Goal: Contribute content: Contribute content

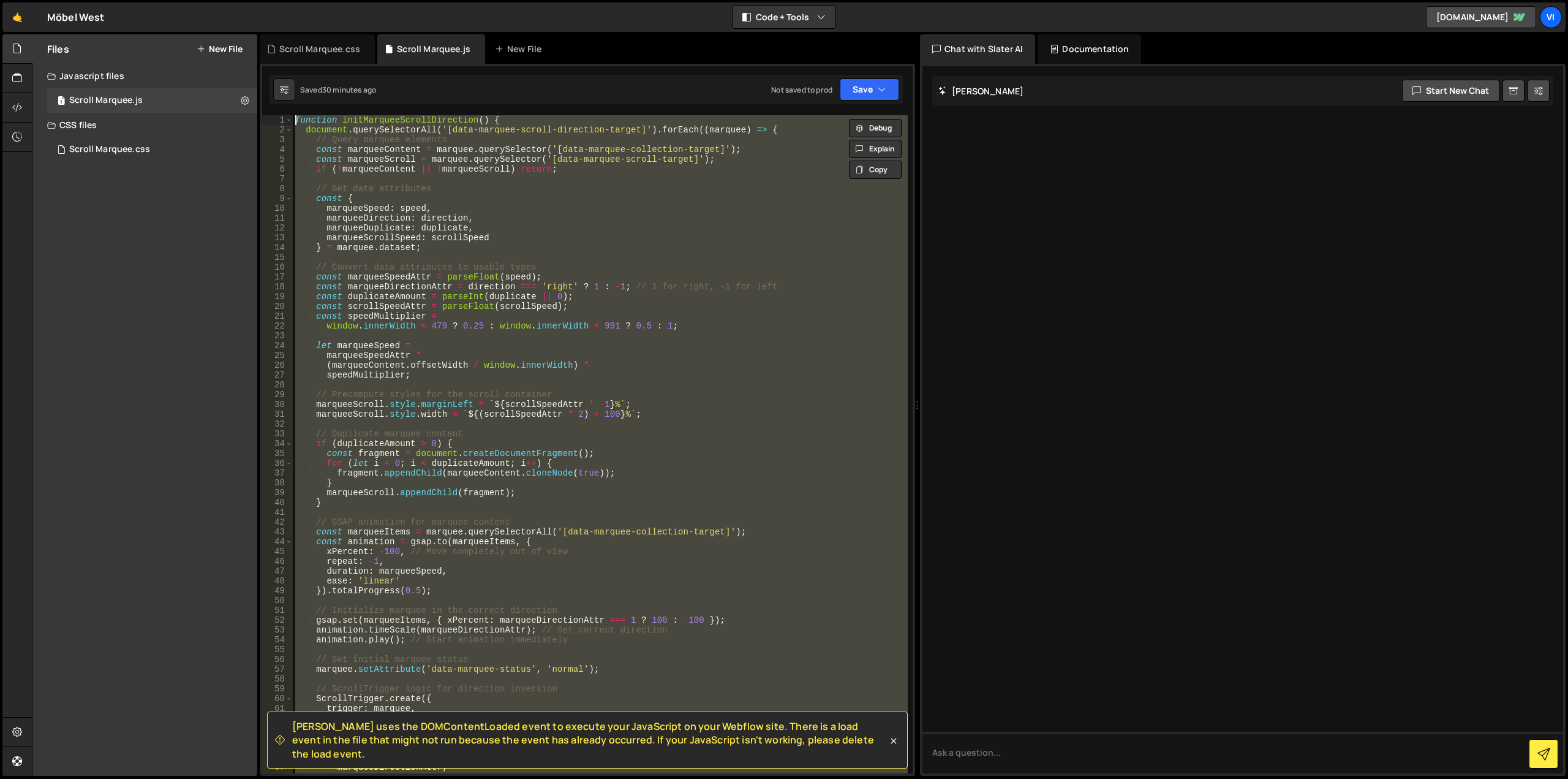
click at [176, 207] on div "Files New File Create your first file Get started by starting a Javascript or C…" at bounding box center [145, 405] width 225 height 741
click at [235, 39] on div "Files New File" at bounding box center [145, 49] width 225 height 29
click at [232, 44] on button "New File" at bounding box center [220, 49] width 46 height 10
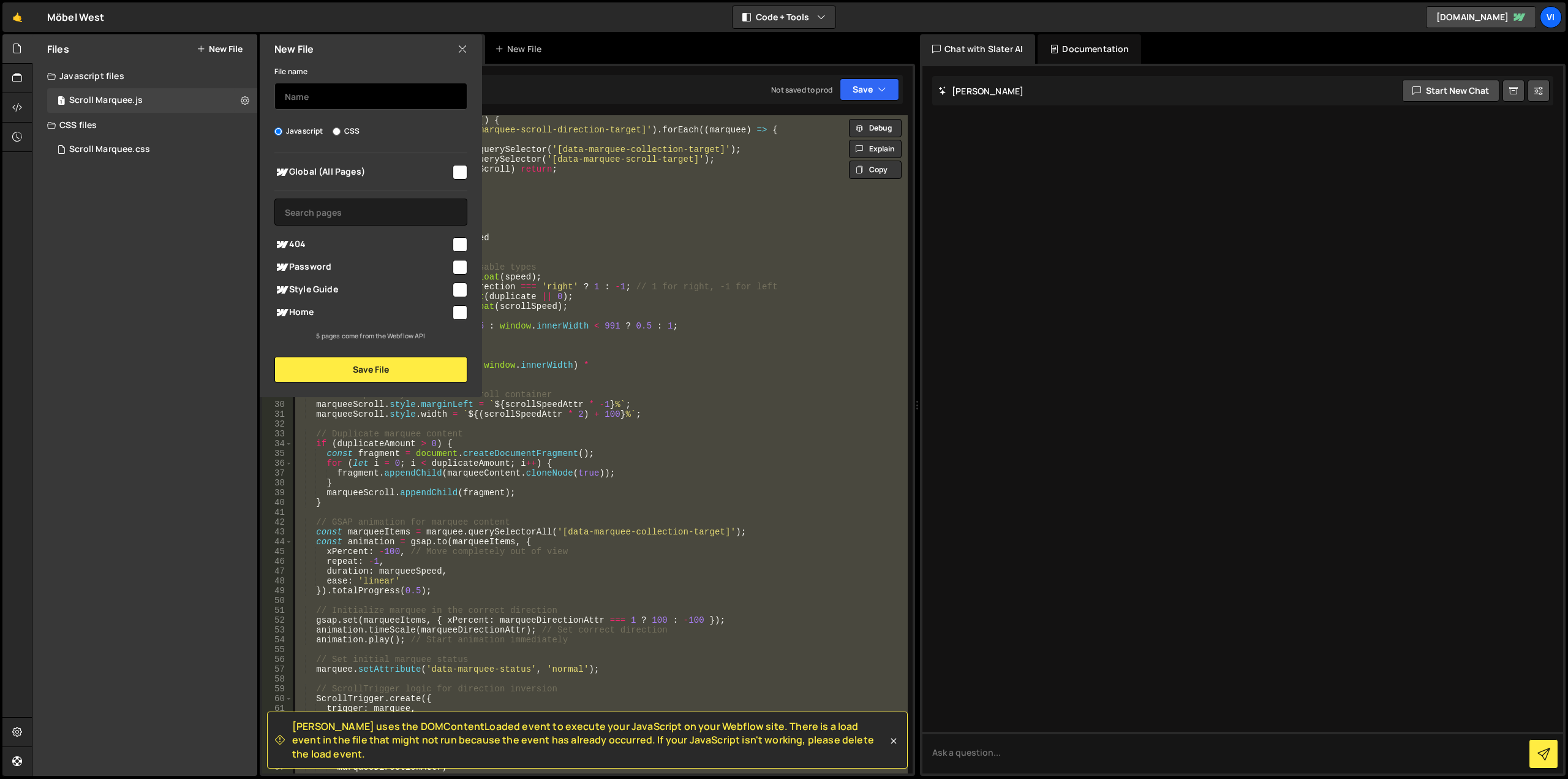
click at [324, 99] on input "text" at bounding box center [370, 96] width 193 height 27
type input "Parallax Setup"
click at [451, 166] on div at bounding box center [459, 171] width 17 height 17
click at [458, 169] on input "checkbox" at bounding box center [460, 173] width 15 height 15
checkbox input "true"
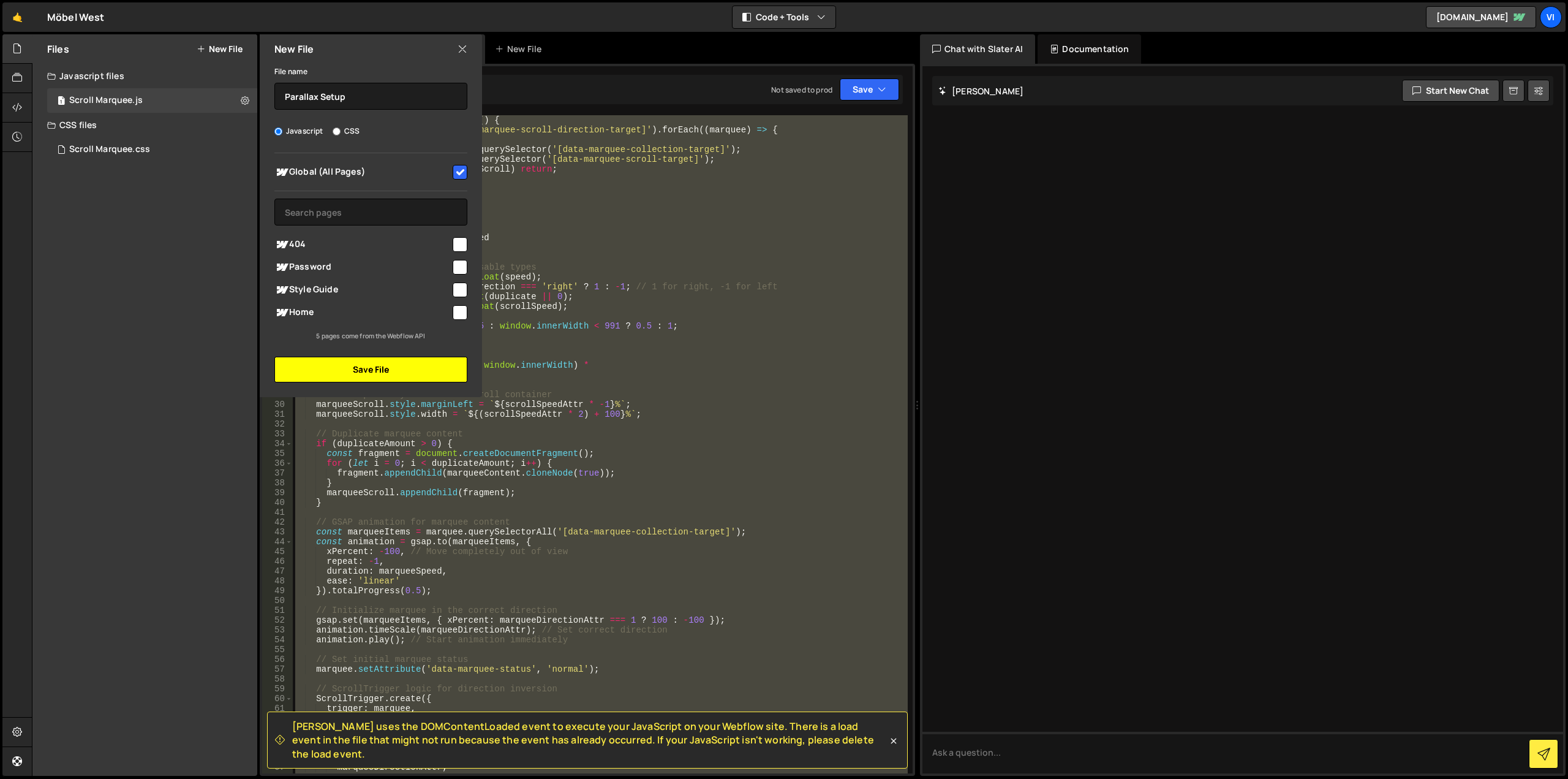
click at [392, 364] on button "Save File" at bounding box center [370, 369] width 193 height 26
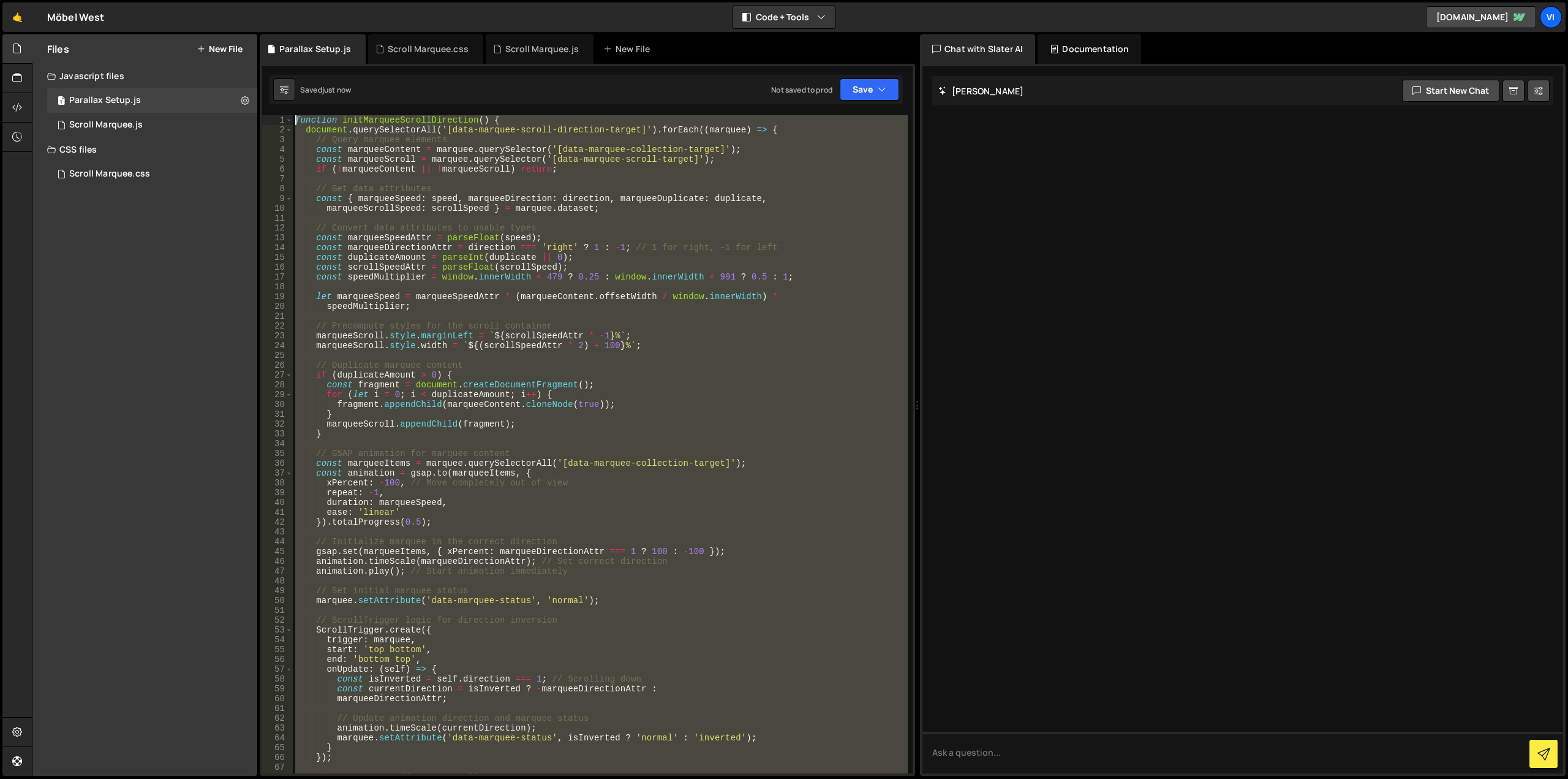
drag, startPoint x: 278, startPoint y: 318, endPoint x: 112, endPoint y: -74, distance: 425.7
click at [112, 0] on html "Projects [GEOGRAPHIC_DATA] Blog Vi Your current team is Visioned Projects Your …" at bounding box center [784, 389] width 1568 height 779
type textarea "function initMarqueeScrollDirection() { document.querySelectorAll('[data-marque…"
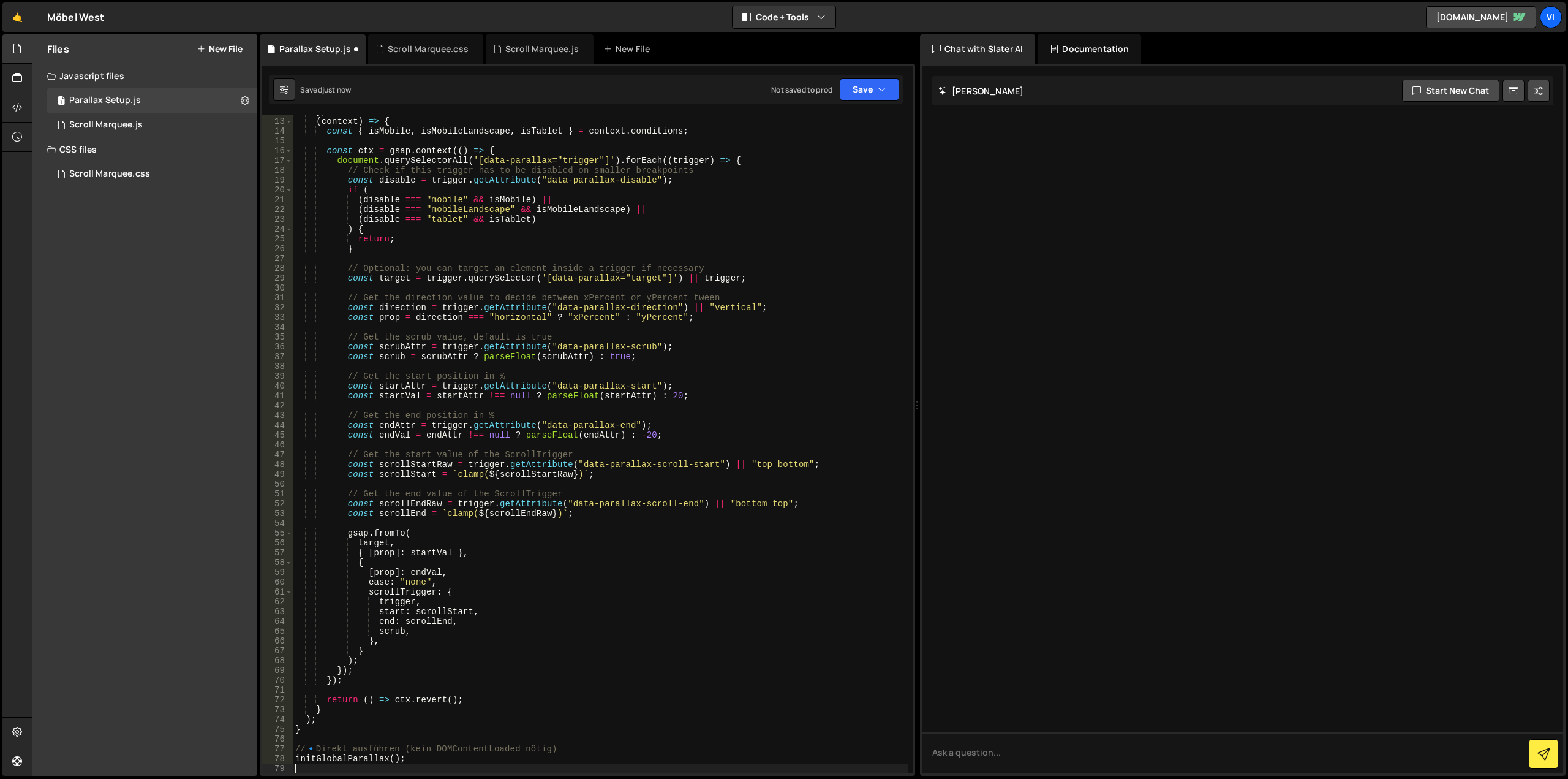
scroll to position [117, 0]
click at [871, 80] on button "Save" at bounding box center [869, 90] width 60 height 22
click at [856, 120] on div "Save to Staging S" at bounding box center [828, 119] width 127 height 13
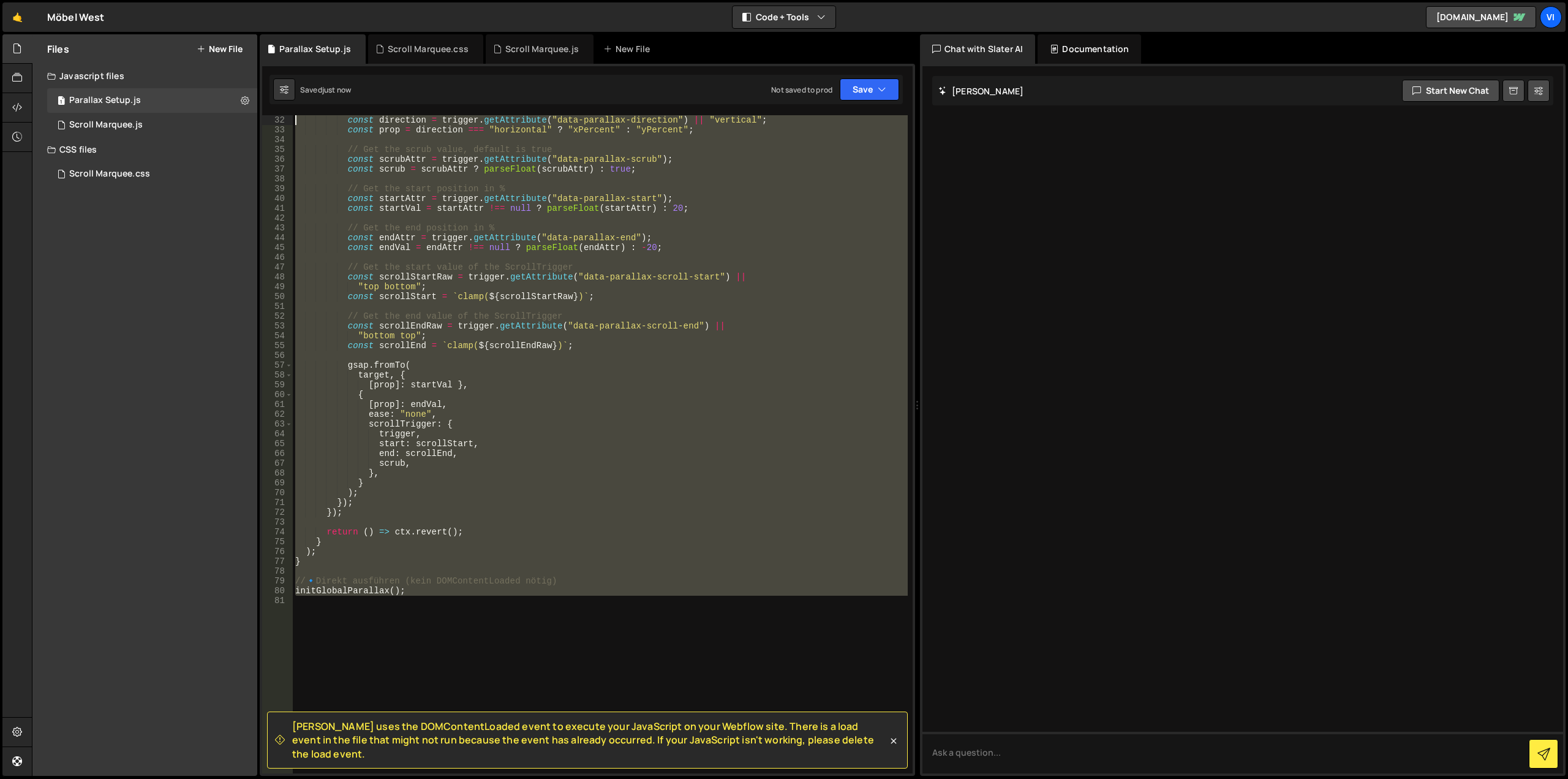
scroll to position [0, 0]
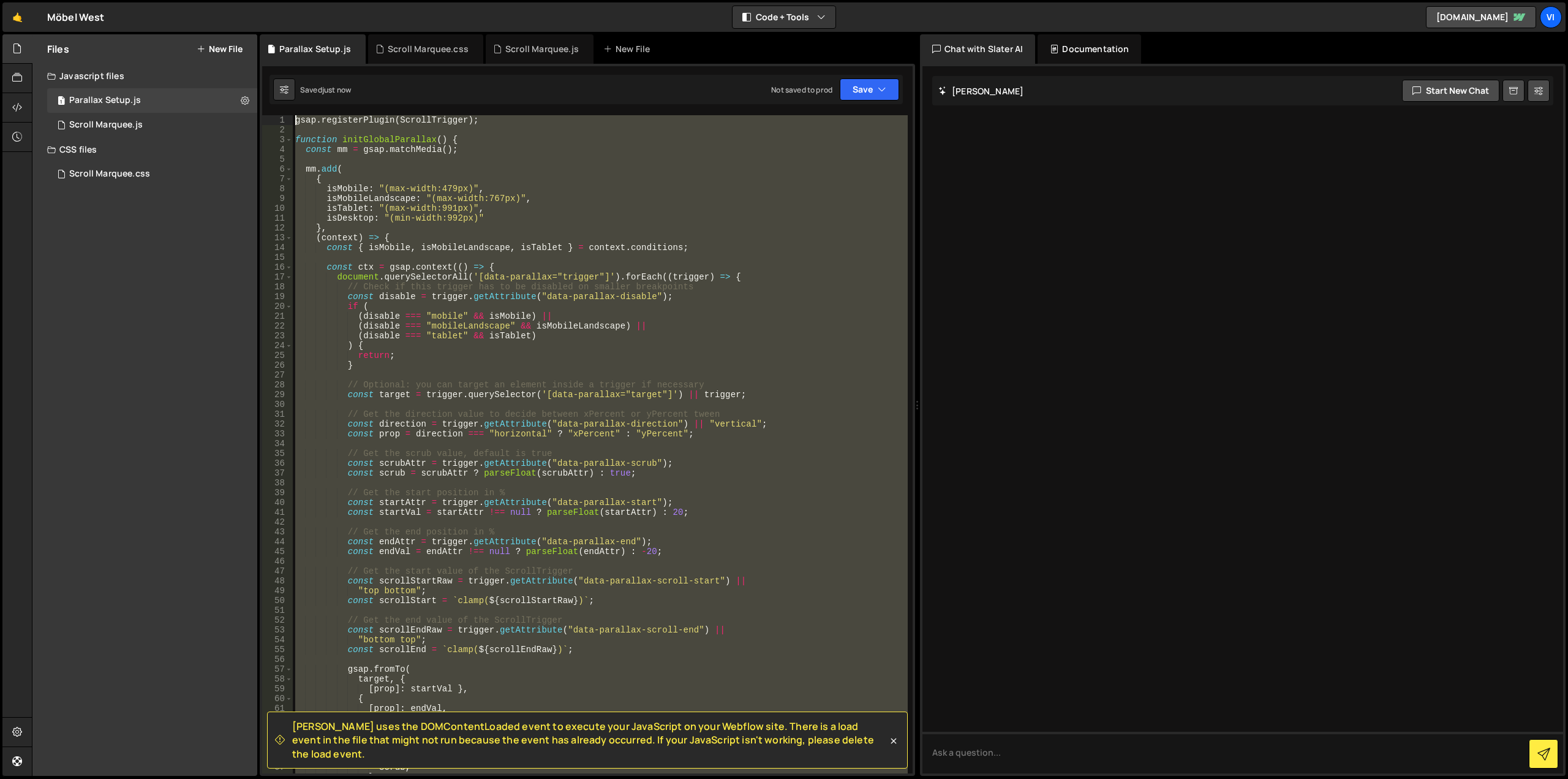
drag, startPoint x: 469, startPoint y: 546, endPoint x: 158, endPoint y: -74, distance: 693.6
click at [158, 0] on html "Projects [GEOGRAPHIC_DATA] Blog Vi Your current team is Visioned Projects Your …" at bounding box center [784, 389] width 1568 height 779
type textarea "gsap.registerPlugin(ScrollTrigger);"
paste textarea
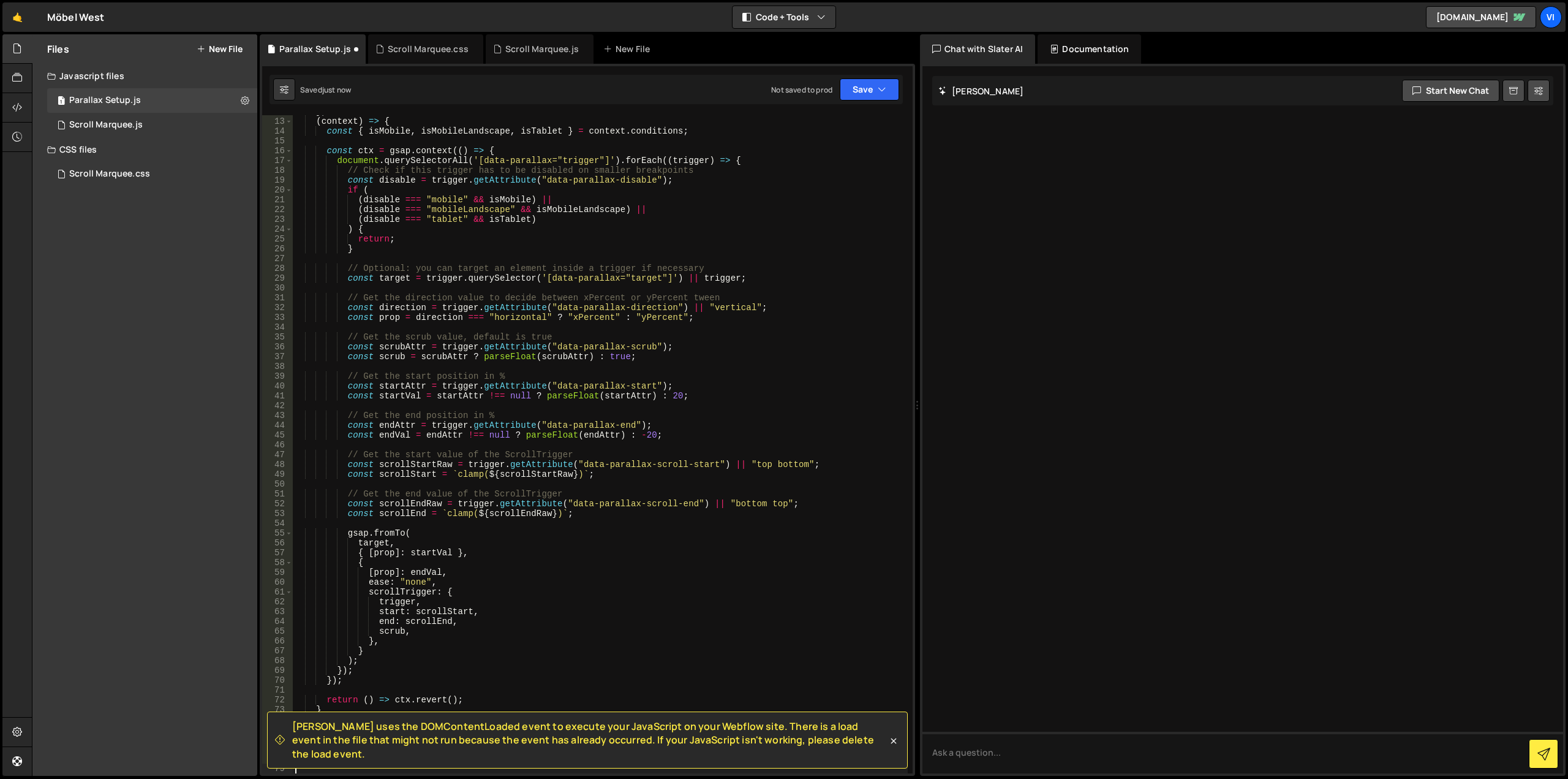
scroll to position [117, 0]
click at [863, 87] on button "Save" at bounding box center [869, 90] width 60 height 22
click at [851, 119] on div "Save to Staging S" at bounding box center [828, 119] width 127 height 13
